Goal: Find specific page/section: Find specific page/section

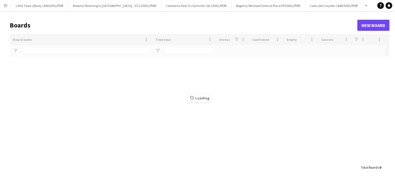
type input "***"
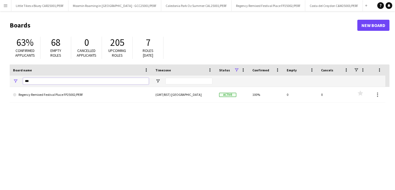
click at [38, 82] on input "***" at bounding box center [86, 81] width 126 height 7
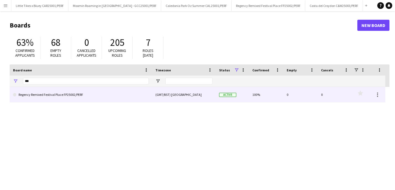
click at [49, 101] on link "Regency Remixed Festival Place FP25002/PERF" at bounding box center [81, 95] width 136 height 16
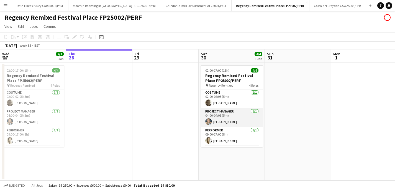
scroll to position [18, 0]
